Goal: Information Seeking & Learning: Check status

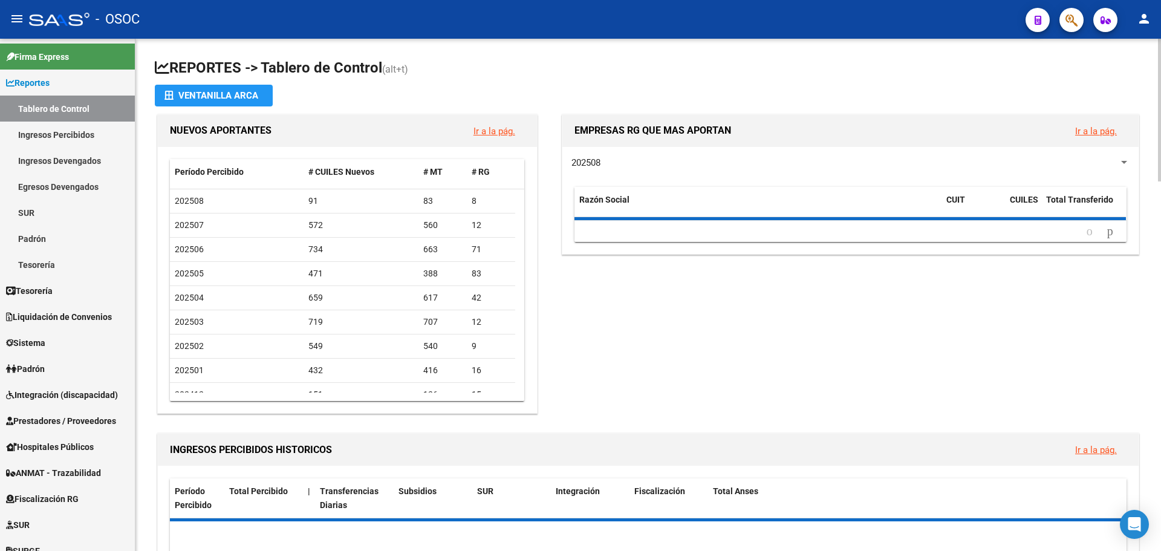
click at [686, 101] on app-file-import-inline "Ventanilla ARCA" at bounding box center [648, 96] width 987 height 22
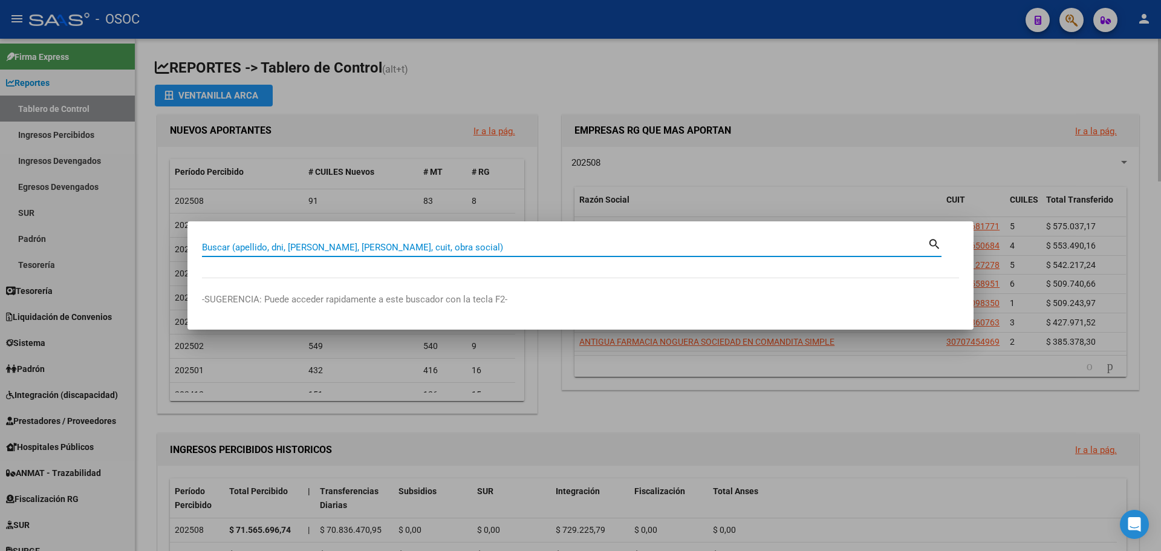
paste input "26689375"
type input "26689375"
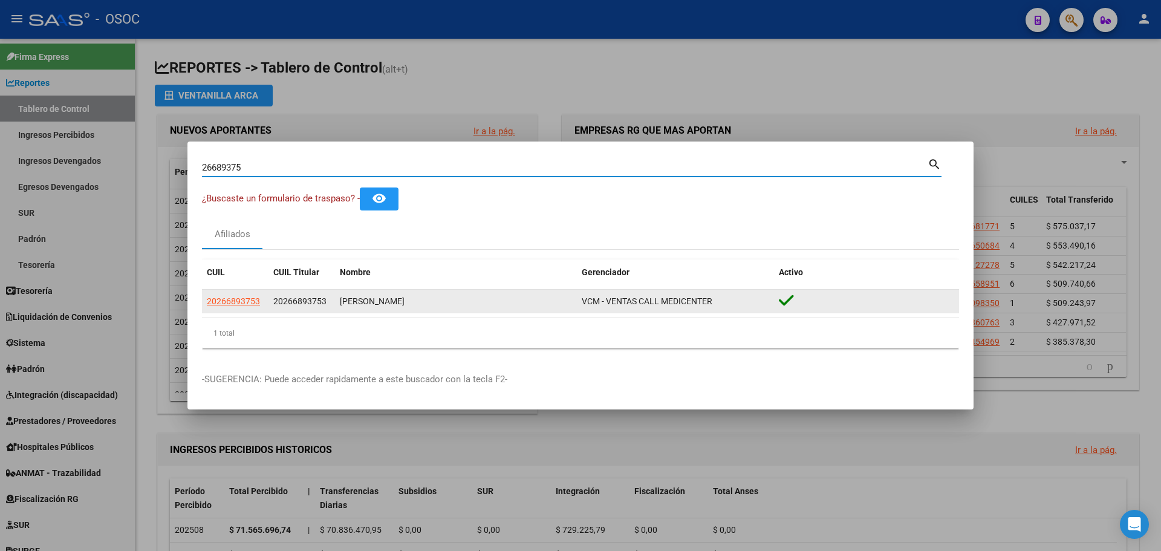
click at [267, 308] on datatable-body-cell "20266893753" at bounding box center [235, 302] width 67 height 24
drag, startPoint x: 259, startPoint y: 305, endPoint x: 251, endPoint y: 304, distance: 8.5
click at [259, 305] on div "20266893753" at bounding box center [235, 302] width 57 height 14
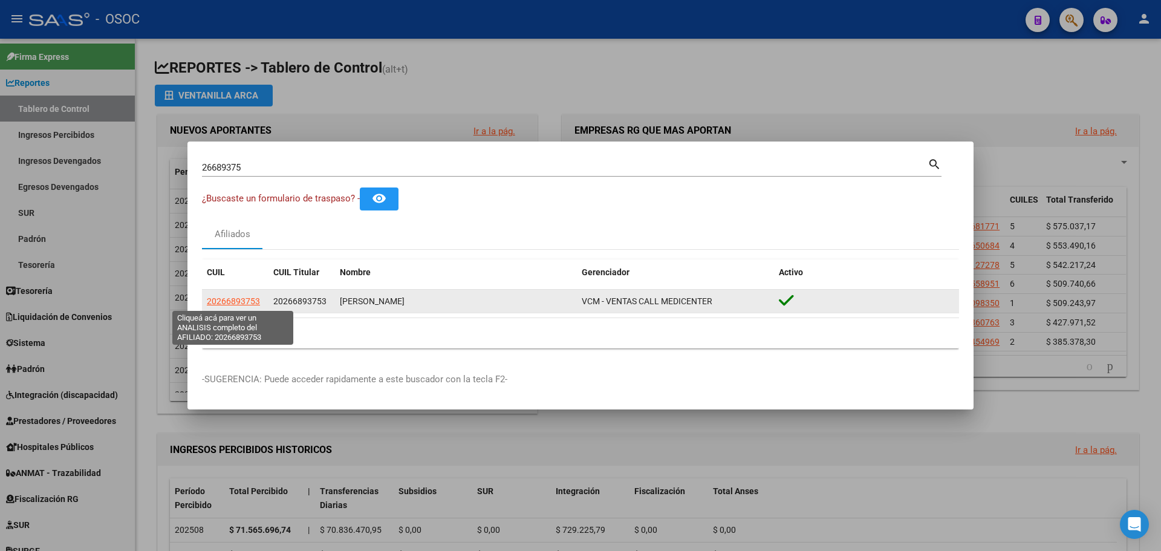
click at [251, 304] on span "20266893753" at bounding box center [233, 301] width 53 height 10
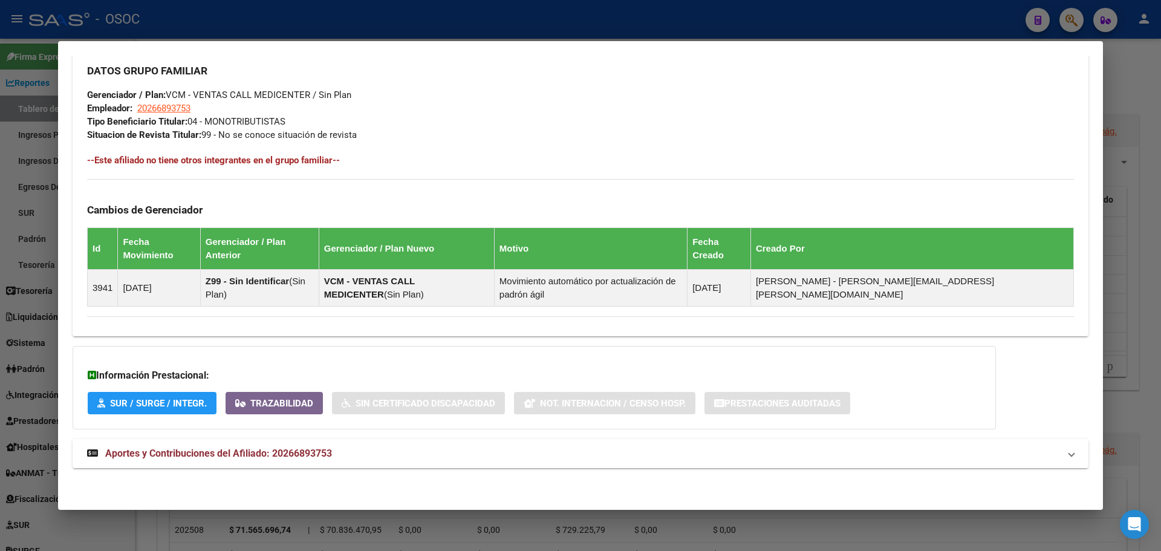
click at [304, 465] on mat-expansion-panel-header "Aportes y Contribuciones del Afiliado: 20266893753" at bounding box center [581, 453] width 1016 height 29
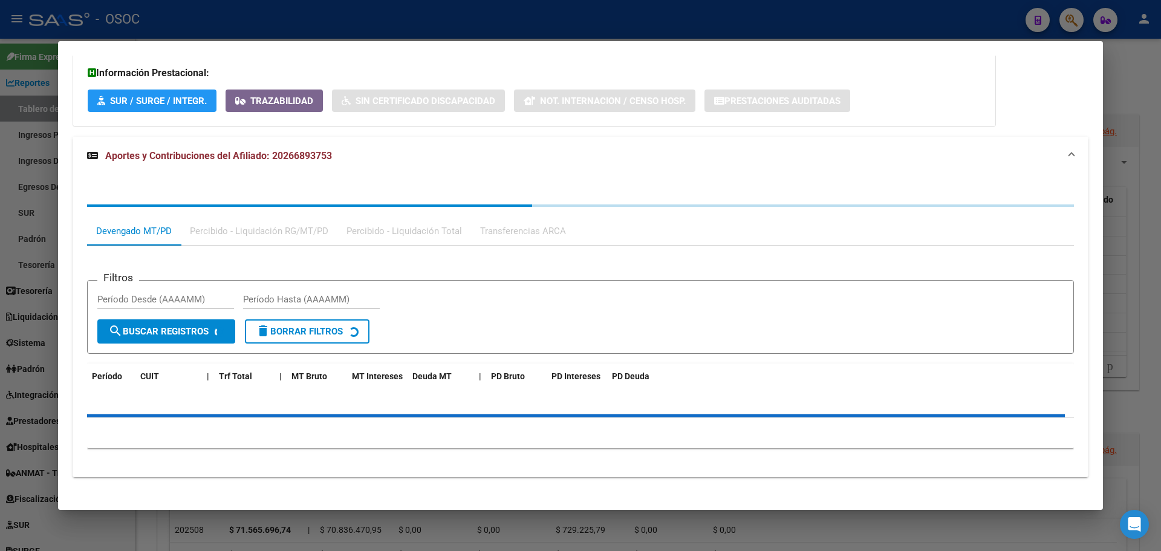
scroll to position [893, 0]
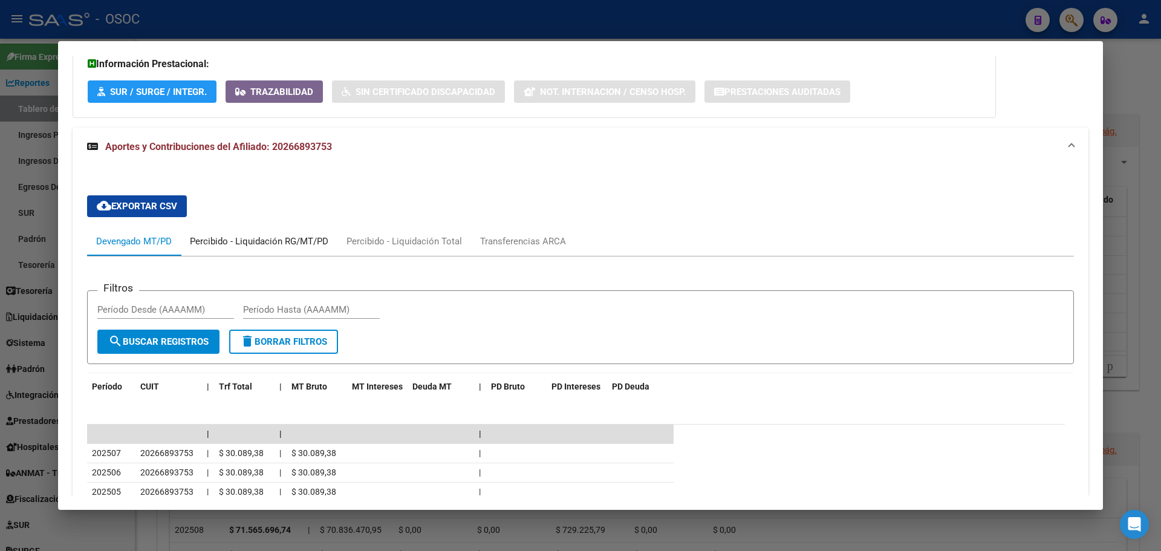
click at [231, 242] on div "Percibido - Liquidación RG/MT/PD" at bounding box center [259, 241] width 139 height 13
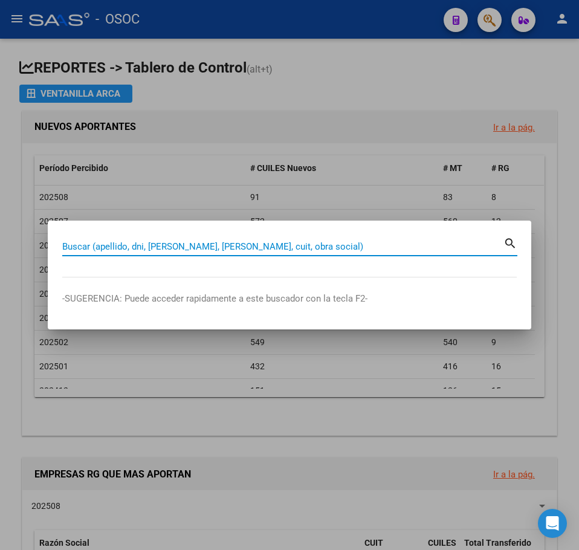
paste input "27201864319"
type input "27201864319"
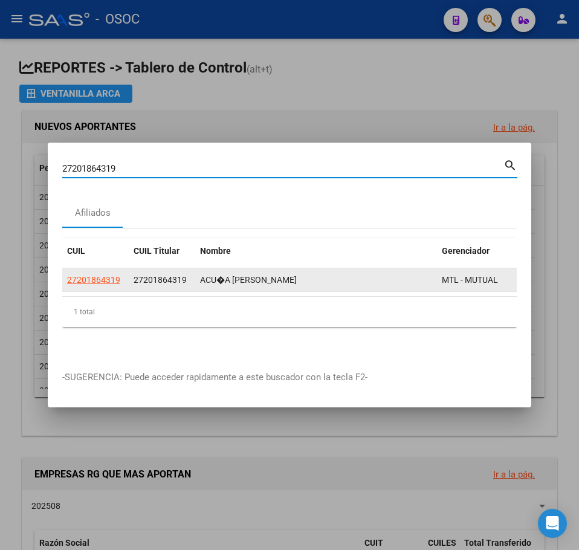
click at [108, 269] on datatable-body-cell "27201864319" at bounding box center [95, 281] width 67 height 24
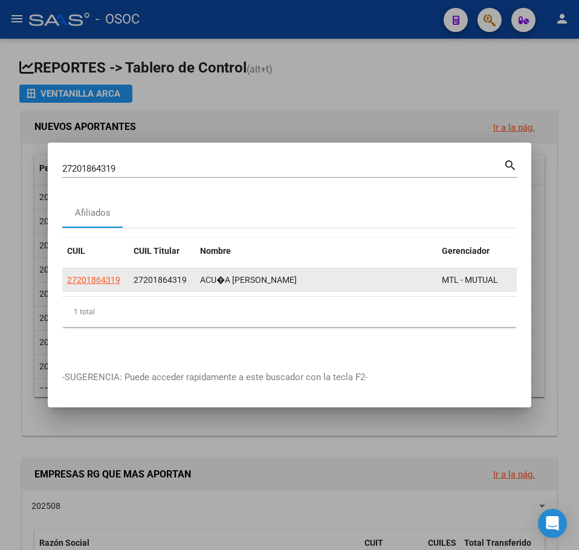
click at [105, 275] on span "27201864319" at bounding box center [93, 280] width 53 height 10
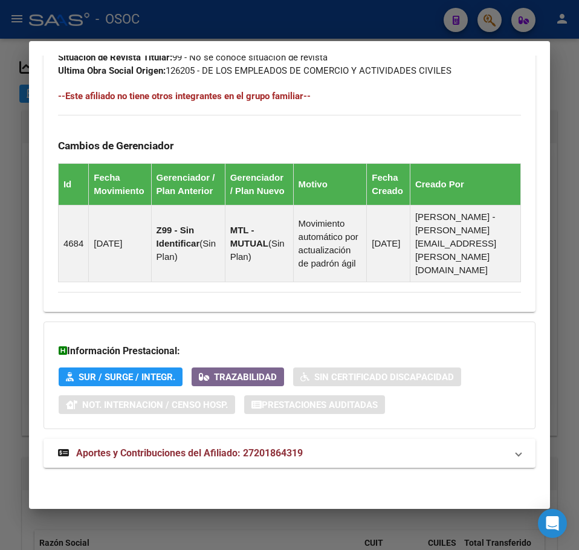
scroll to position [818, 0]
click at [235, 440] on mat-expansion-panel-header "Aportes y Contribuciones del Afiliado: 27201864319" at bounding box center [290, 453] width 492 height 29
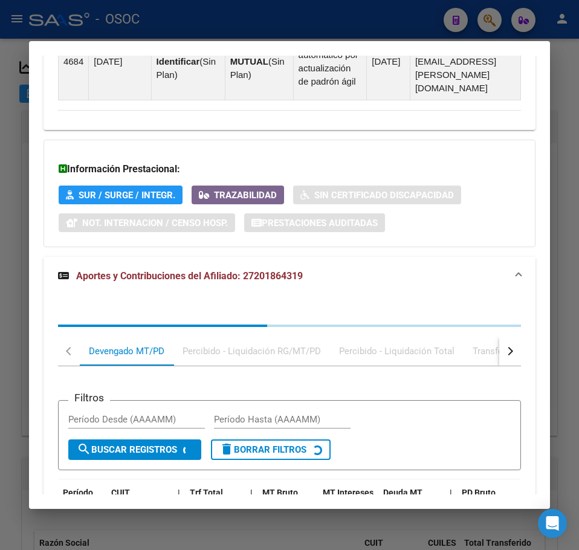
scroll to position [1131, 0]
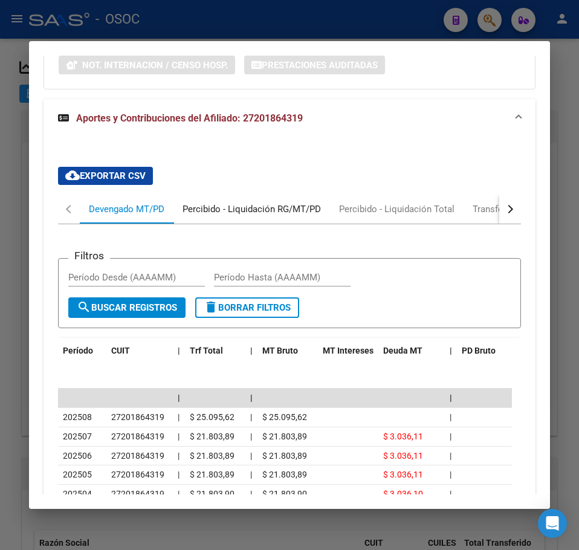
click at [241, 224] on div "Percibido - Liquidación RG/MT/PD" at bounding box center [252, 209] width 157 height 29
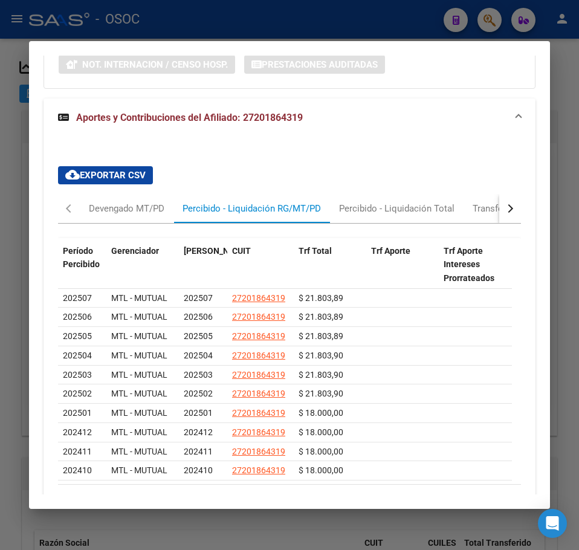
scroll to position [1264, 0]
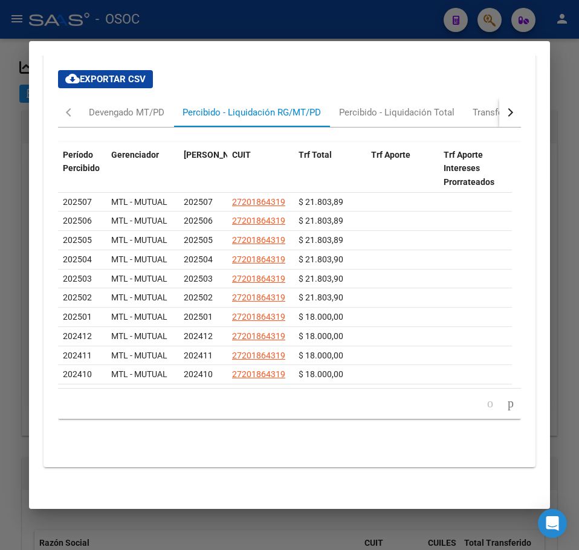
click at [27, 451] on div at bounding box center [289, 275] width 579 height 550
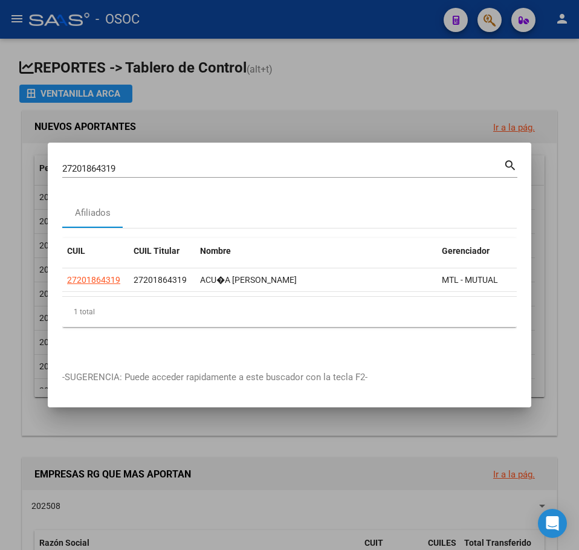
click at [279, 108] on div at bounding box center [289, 275] width 579 height 550
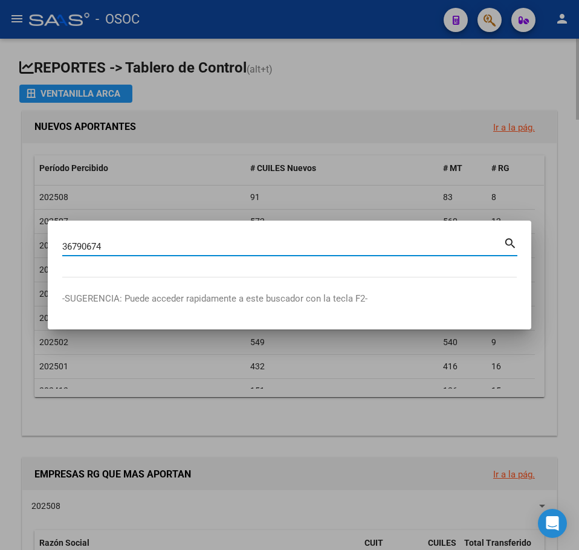
type input "36790674"
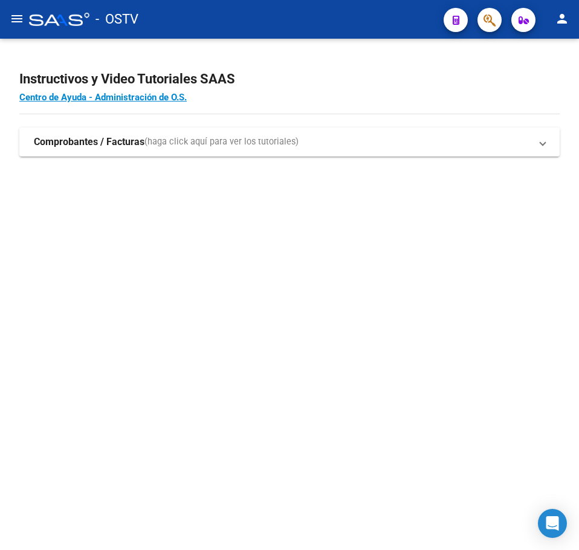
click at [200, 336] on mat-sidenav-content "Instructivos y Video Tutoriales SAAS Centro de Ayuda - Administración de O.S. C…" at bounding box center [289, 295] width 579 height 512
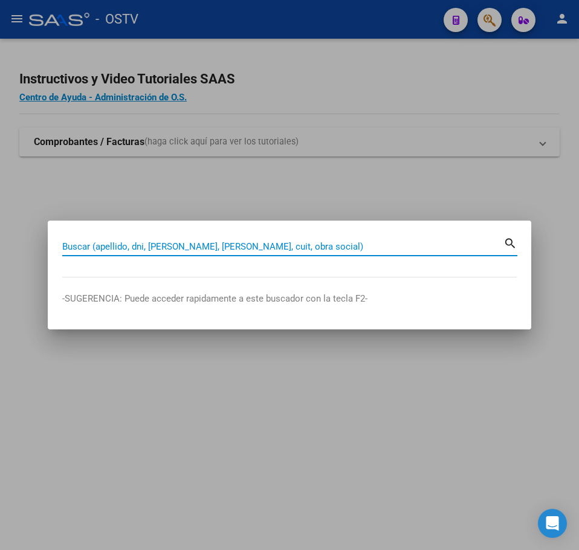
paste input "36790674"
type input "36790674"
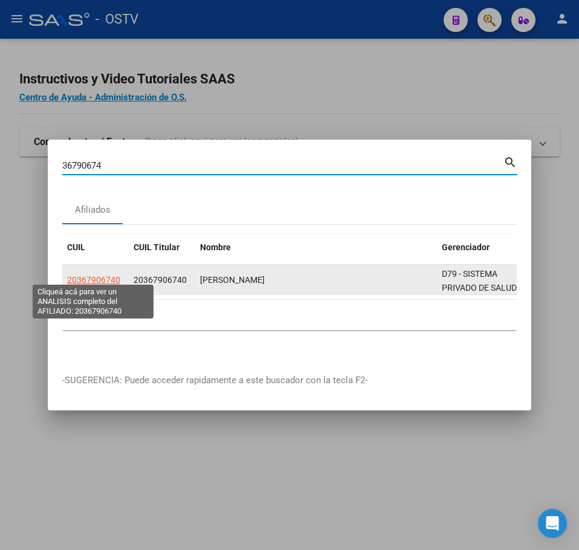
click at [107, 275] on span "20367906740" at bounding box center [93, 280] width 53 height 10
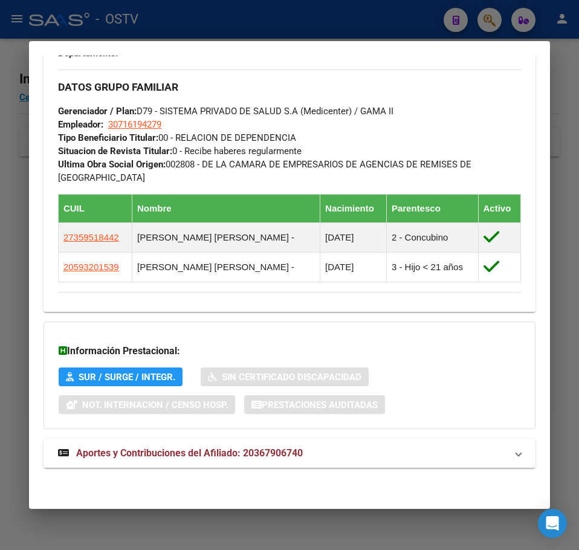
click at [282, 452] on span "Aportes y Contribuciones del Afiliado: 20367906740" at bounding box center [189, 453] width 227 height 11
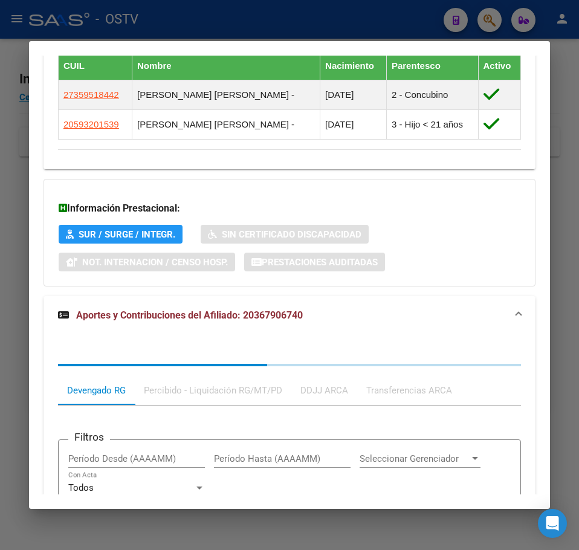
scroll to position [1011, 0]
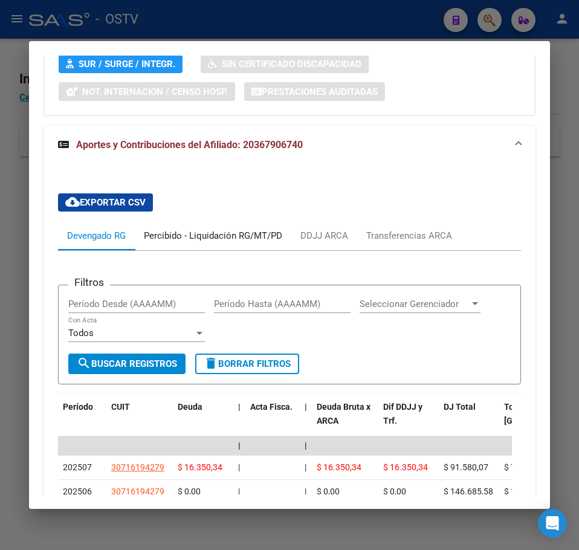
click at [189, 240] on div "Percibido - Liquidación RG/MT/PD" at bounding box center [213, 235] width 139 height 13
